Goal: Task Accomplishment & Management: Manage account settings

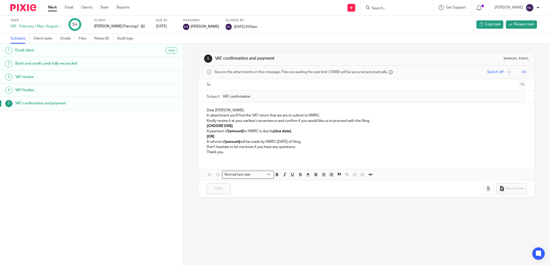
click at [399, 8] on input "Search" at bounding box center [394, 8] width 47 height 5
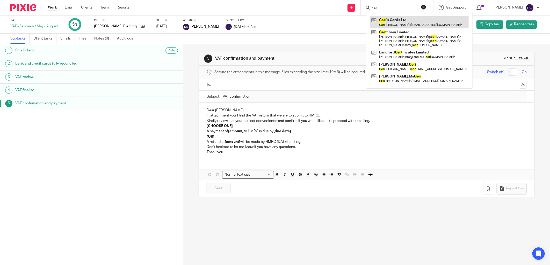
type input "cer"
click at [395, 24] on link at bounding box center [419, 22] width 99 height 12
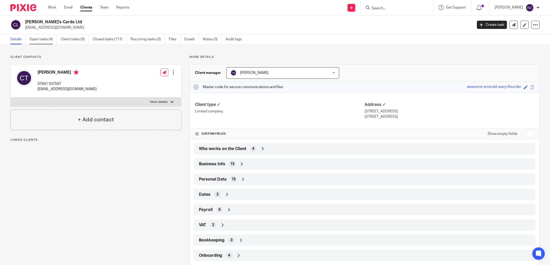
click at [38, 40] on link "Open tasks (4)" at bounding box center [42, 39] width 27 height 10
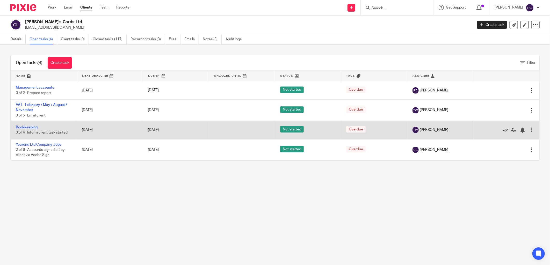
click at [503, 129] on icon at bounding box center [505, 130] width 5 height 5
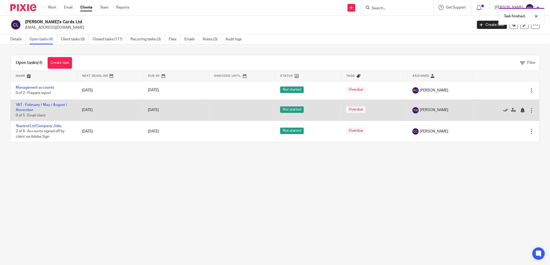
click at [503, 111] on icon at bounding box center [505, 110] width 5 height 5
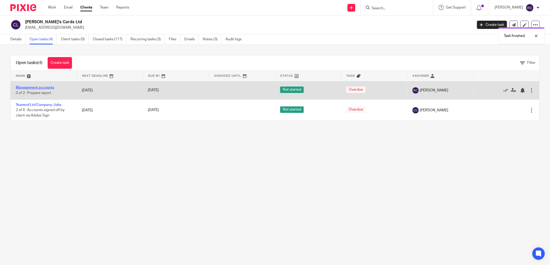
click at [42, 88] on link "Management accounts" at bounding box center [35, 88] width 38 height 4
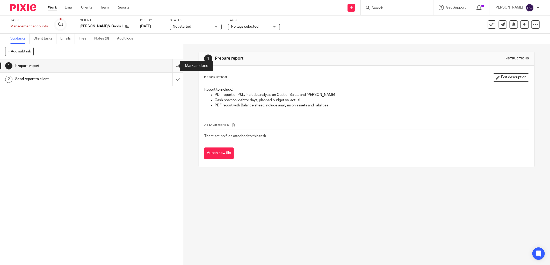
click at [168, 63] on input "submit" at bounding box center [91, 66] width 183 height 13
click at [171, 82] on input "submit" at bounding box center [91, 79] width 183 height 13
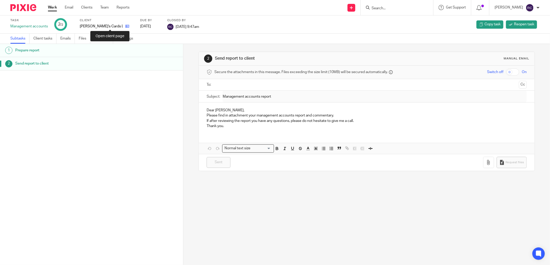
click at [125, 26] on icon at bounding box center [127, 26] width 4 height 4
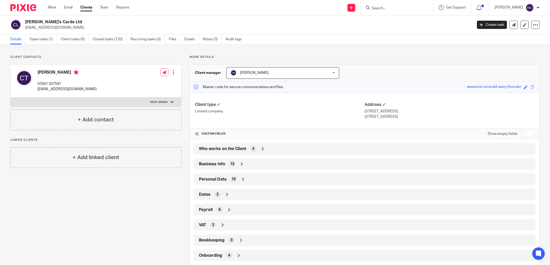
click at [397, 9] on input "Search" at bounding box center [394, 8] width 47 height 5
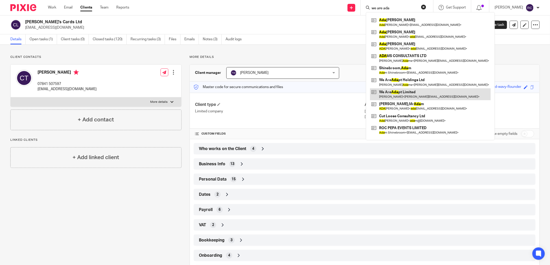
type input "we are ada"
click at [412, 92] on link at bounding box center [430, 94] width 121 height 12
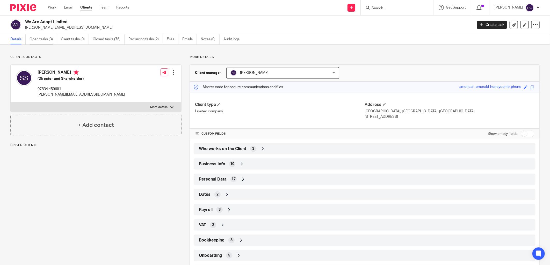
click at [41, 39] on link "Open tasks (3)" at bounding box center [42, 39] width 27 height 10
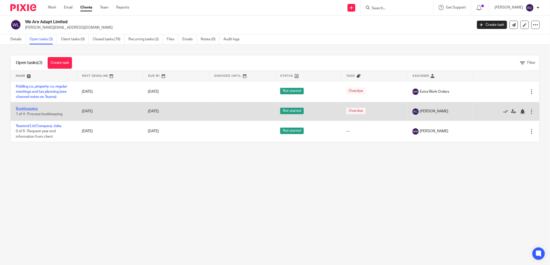
click at [27, 109] on link "Bookkeeping" at bounding box center [27, 109] width 22 height 4
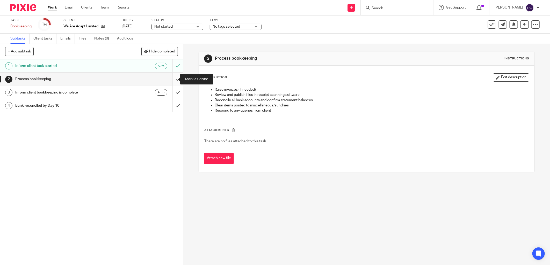
click at [171, 79] on input "submit" at bounding box center [91, 79] width 183 height 13
drag, startPoint x: 171, startPoint y: 89, endPoint x: 171, endPoint y: 99, distance: 9.8
click at [171, 89] on input "submit" at bounding box center [91, 92] width 183 height 13
click at [172, 105] on input "submit" at bounding box center [91, 105] width 183 height 13
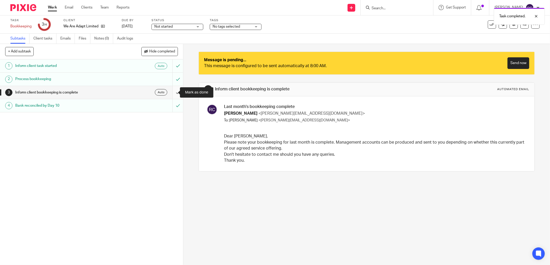
click at [173, 91] on input "submit" at bounding box center [91, 92] width 183 height 13
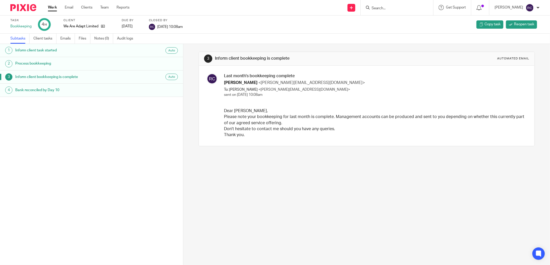
click at [389, 10] on input "Search" at bounding box center [394, 8] width 47 height 5
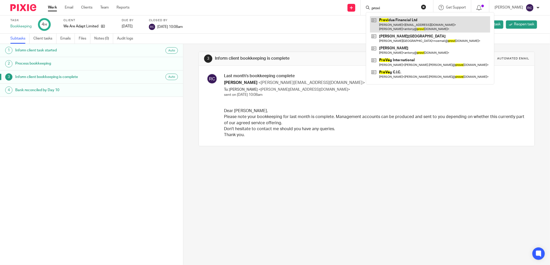
type input "provi"
click at [400, 22] on link at bounding box center [430, 24] width 120 height 16
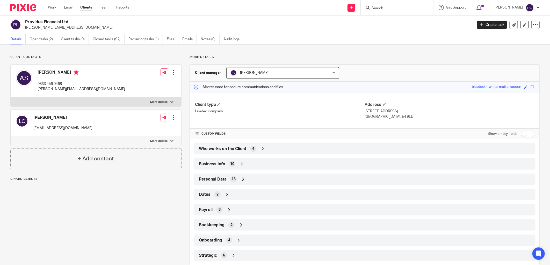
click at [209, 150] on span "Who works on the Client" at bounding box center [222, 148] width 47 height 5
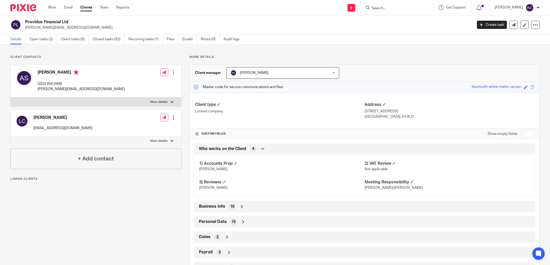
click at [262, 149] on icon at bounding box center [262, 148] width 5 height 5
